Goal: Complete application form: Complete application form

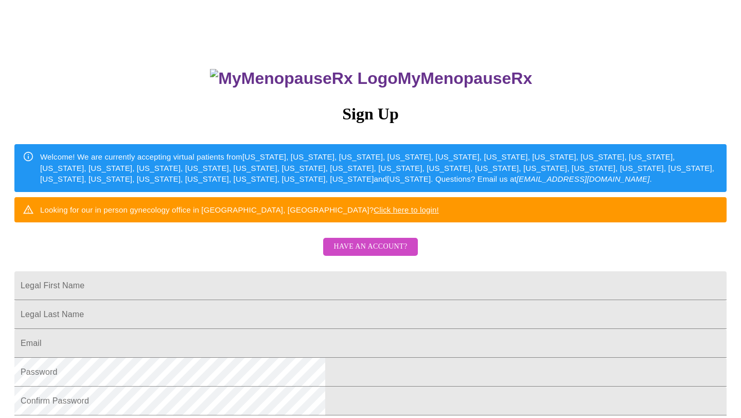
scroll to position [46, 0]
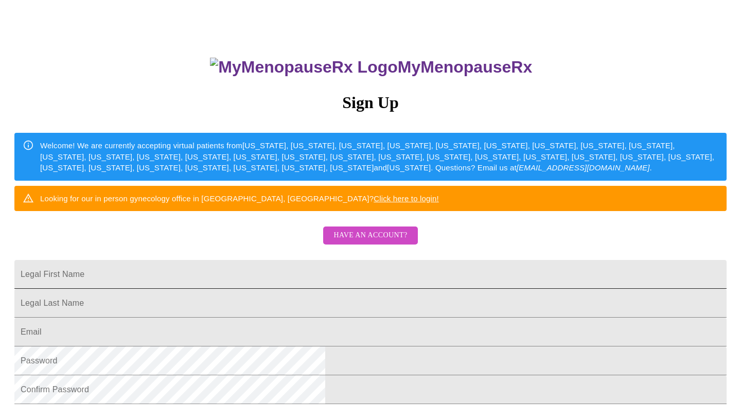
click at [339, 289] on input "Legal First Name" at bounding box center [370, 274] width 713 height 29
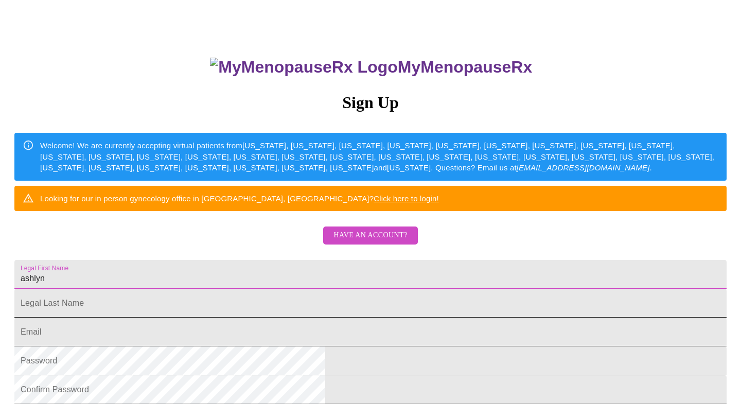
type input "ashlyn"
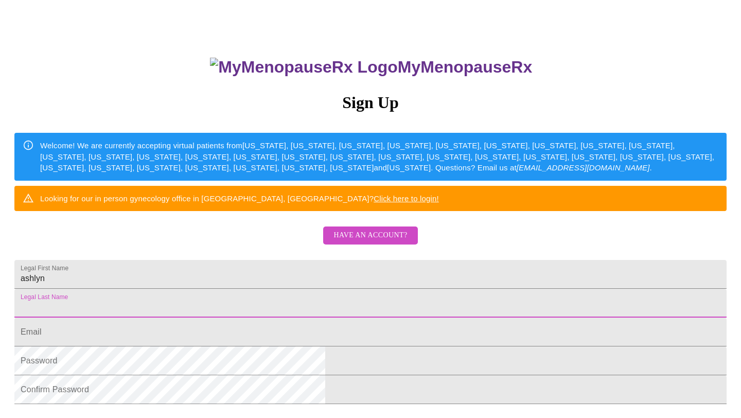
click at [304, 318] on input "Legal First Name" at bounding box center [370, 303] width 713 height 29
type input "jordan"
click at [291, 346] on input "Legal First Name" at bounding box center [370, 332] width 713 height 29
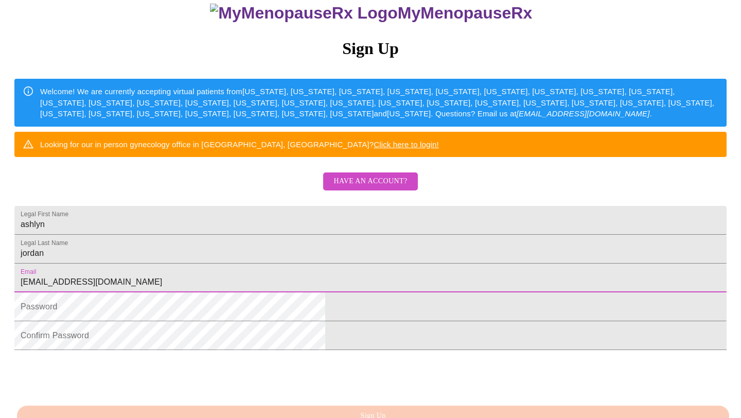
scroll to position [133, 0]
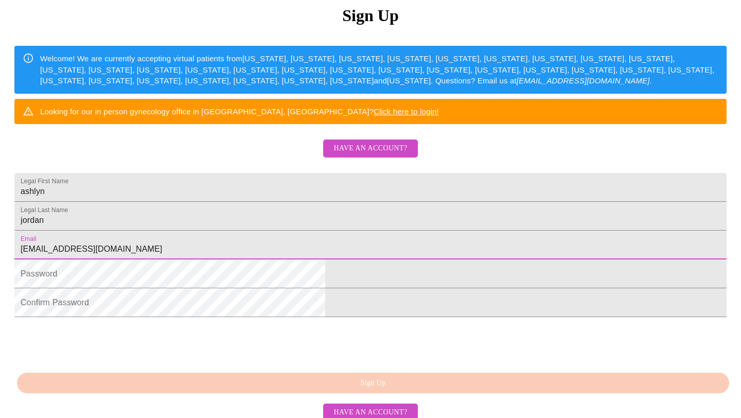
type input "[EMAIL_ADDRESS][DOMAIN_NAME]"
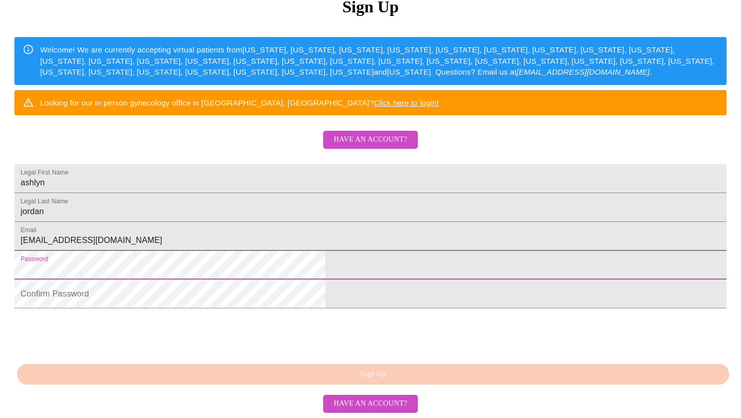
scroll to position [220, 0]
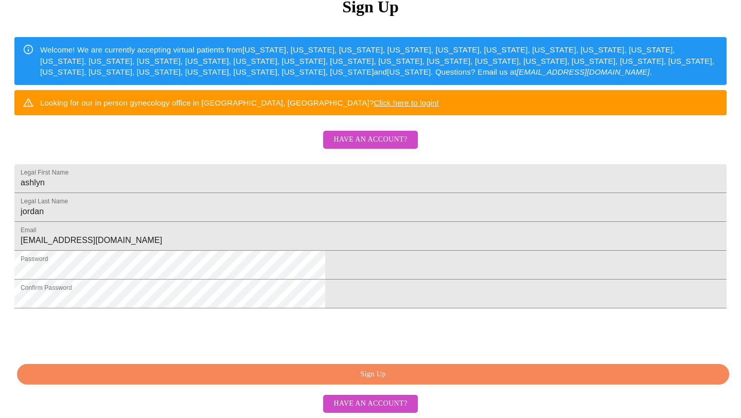
click at [320, 379] on span "Sign Up" at bounding box center [373, 374] width 689 height 13
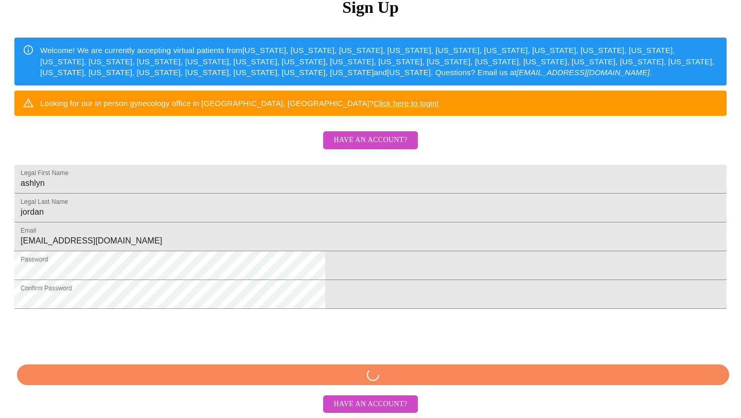
scroll to position [180, 0]
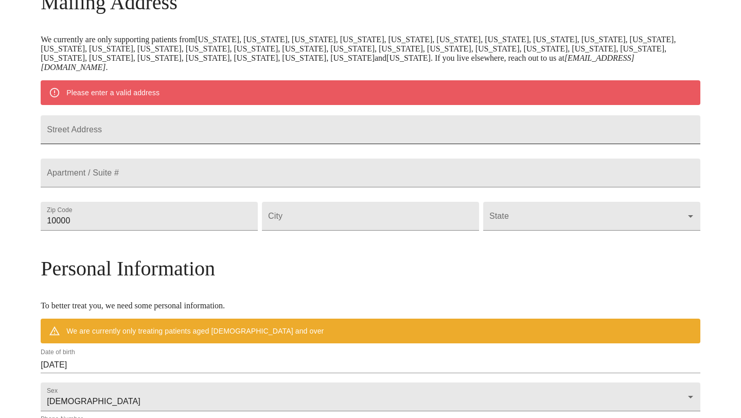
click at [352, 143] on input "Street Address" at bounding box center [371, 129] width 660 height 29
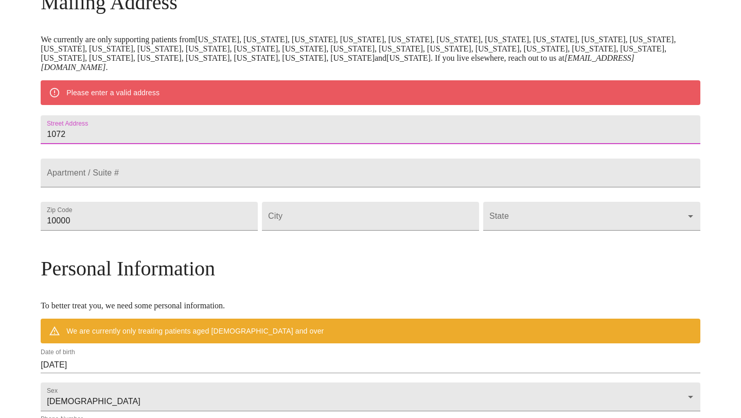
type input "1072"
